Goal: Task Accomplishment & Management: Manage account settings

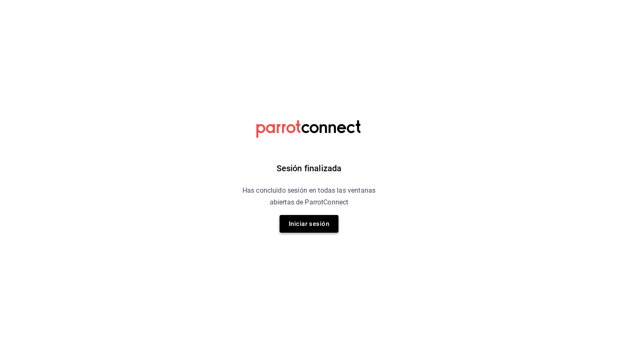
click at [313, 227] on button "Iniciar sesión" at bounding box center [309, 224] width 59 height 18
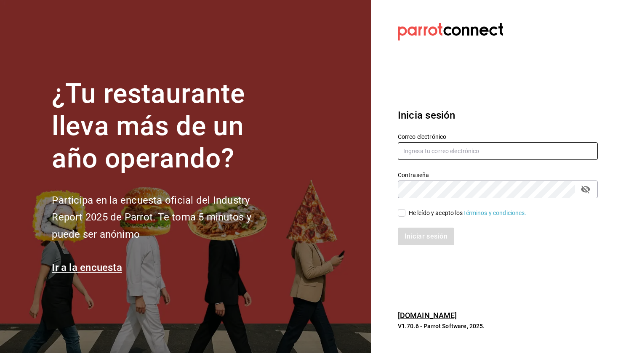
type input "correodecedric@gmail.com"
click at [402, 214] on input "He leído y acepto los Términos y condiciones." at bounding box center [402, 213] width 8 height 8
checkbox input "true"
click at [417, 241] on button "Iniciar sesión" at bounding box center [426, 237] width 57 height 18
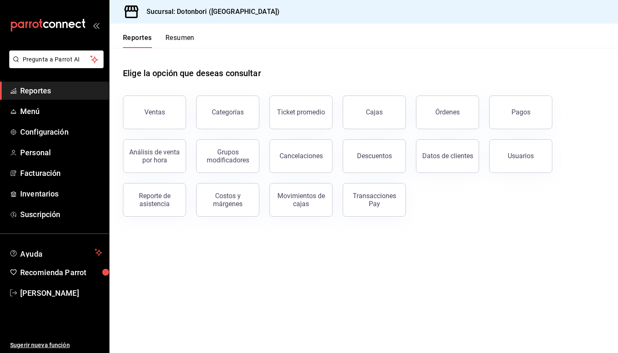
click at [195, 40] on button "Resumen" at bounding box center [180, 41] width 29 height 14
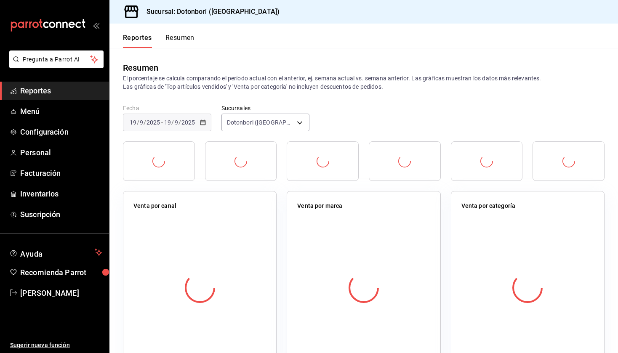
click at [190, 40] on button "Resumen" at bounding box center [180, 41] width 29 height 14
